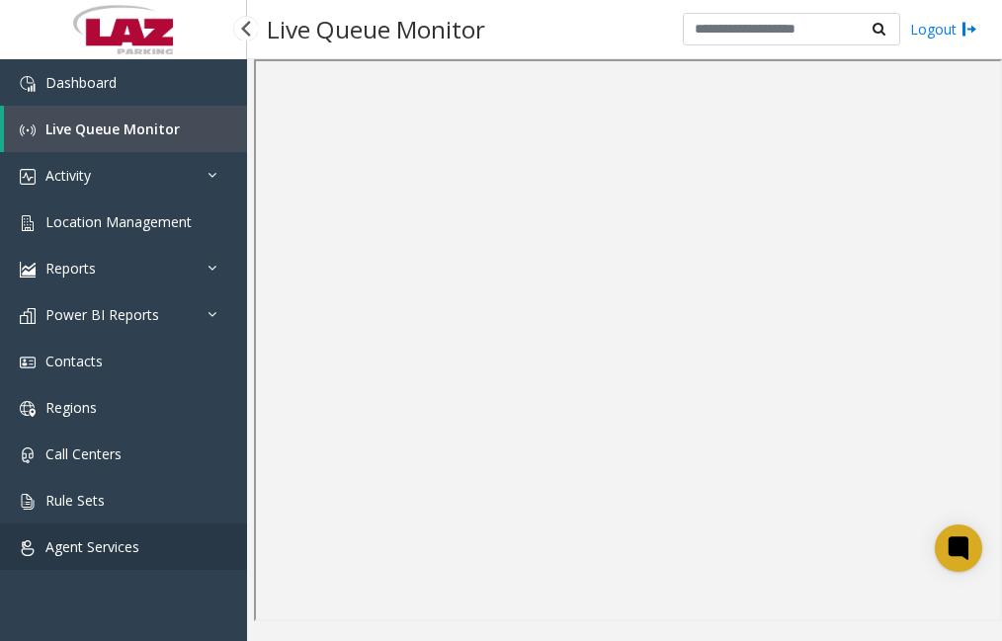
click at [121, 537] on link "Agent Services" at bounding box center [123, 547] width 247 height 46
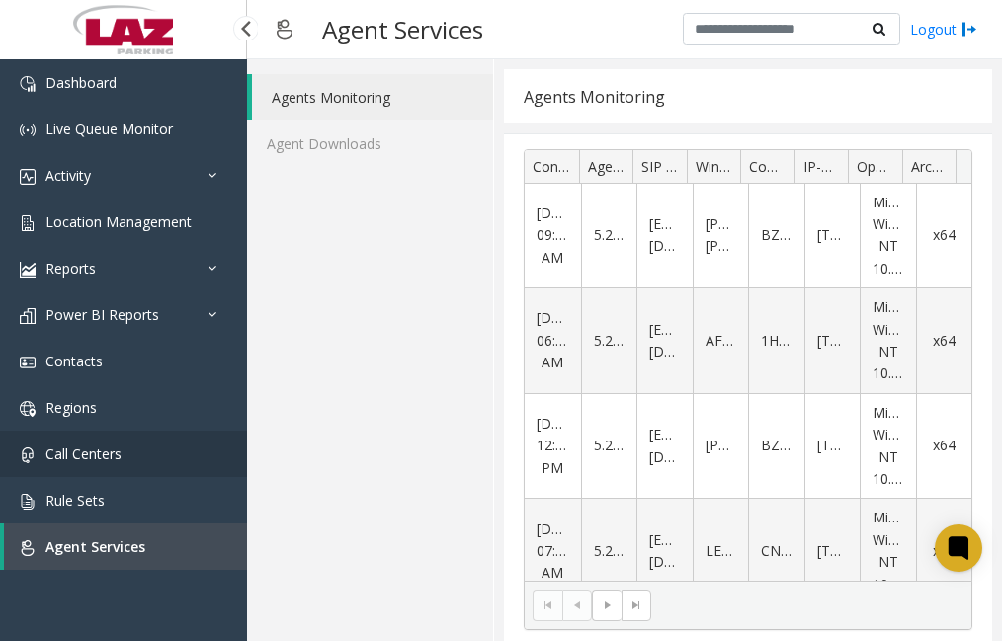
click at [121, 447] on span "Call Centers" at bounding box center [83, 454] width 76 height 19
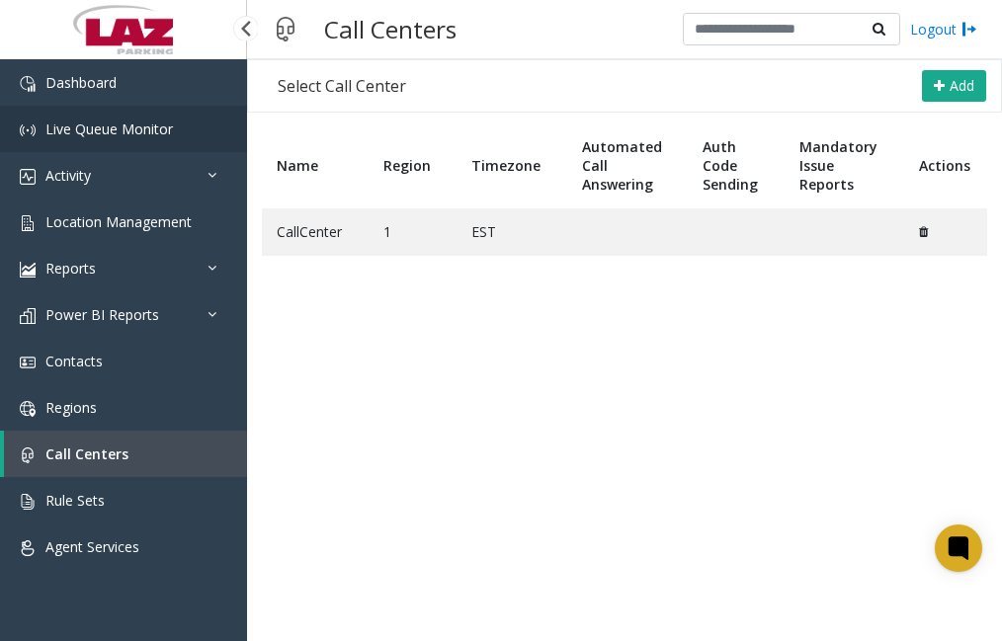
click at [88, 127] on span "Live Queue Monitor" at bounding box center [108, 129] width 127 height 19
